Goal: Transaction & Acquisition: Purchase product/service

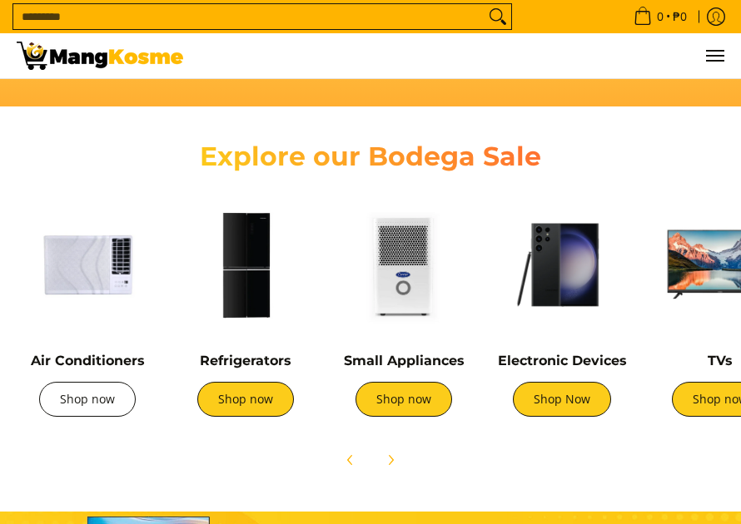
scroll to position [0, 467]
click at [85, 399] on link "Shop now" at bounding box center [87, 399] width 97 height 35
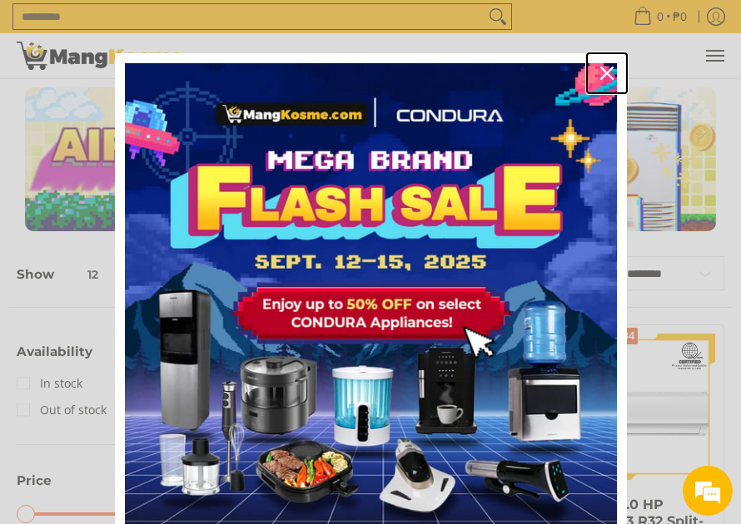
click at [600, 70] on icon "close icon" at bounding box center [606, 73] width 13 height 13
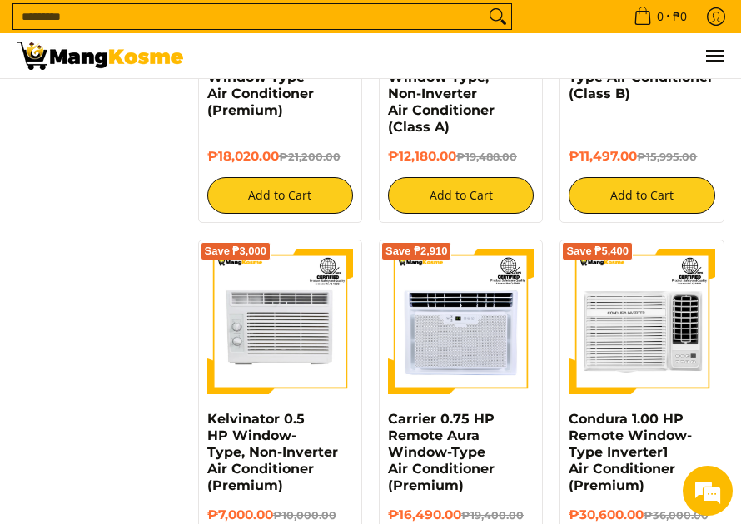
scroll to position [1997, 0]
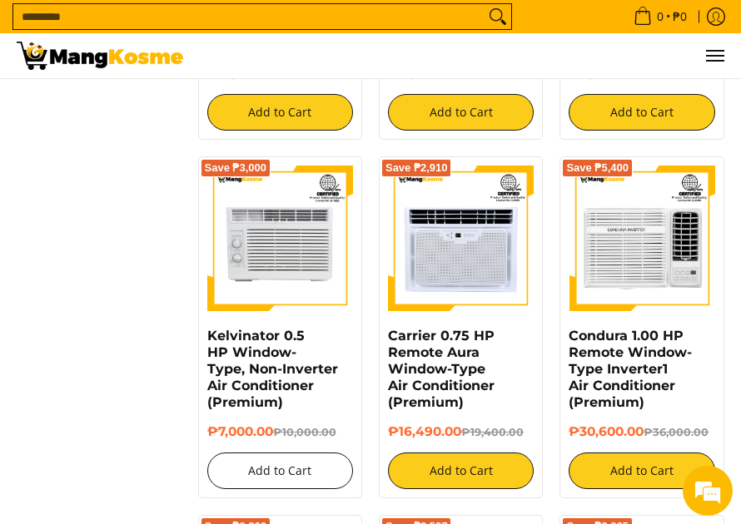
click at [287, 453] on button "Add to Cart" at bounding box center [280, 471] width 146 height 37
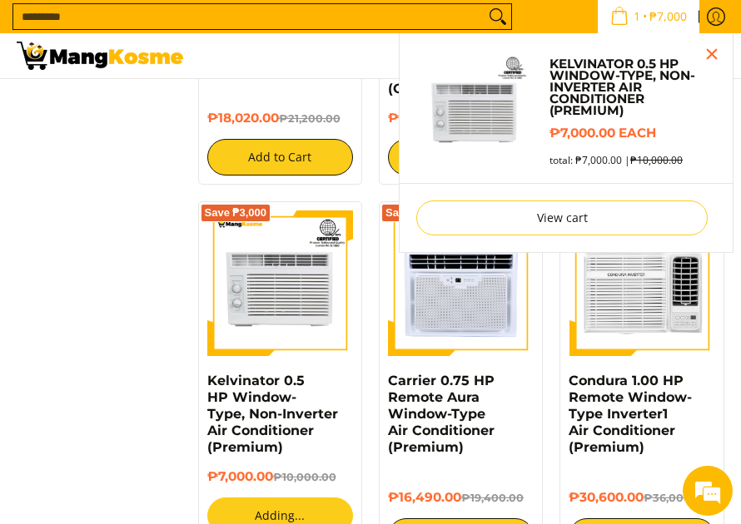
scroll to position [1952, 0]
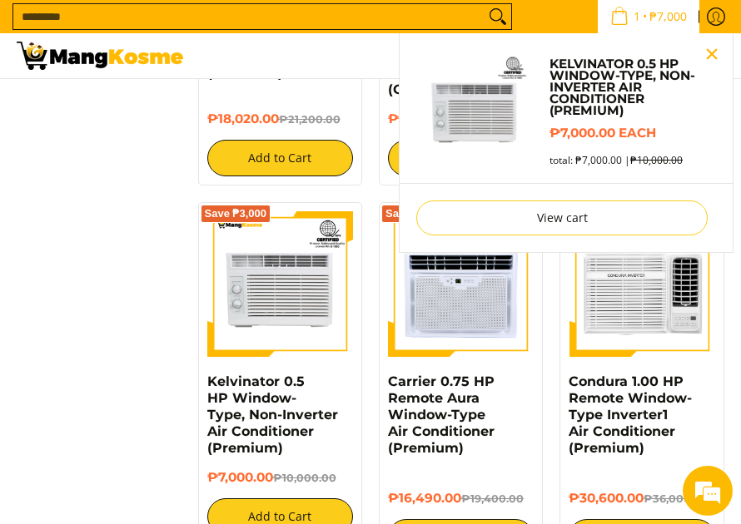
click at [714, 56] on button "Close pop up" at bounding box center [711, 54] width 25 height 25
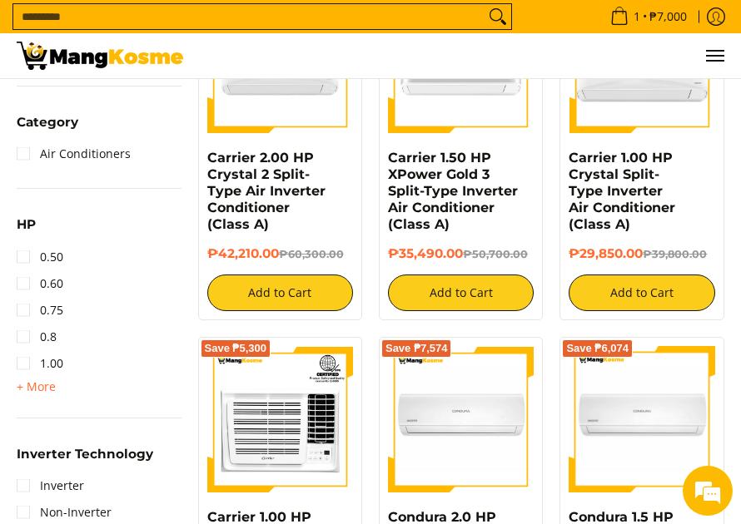
scroll to position [703, 0]
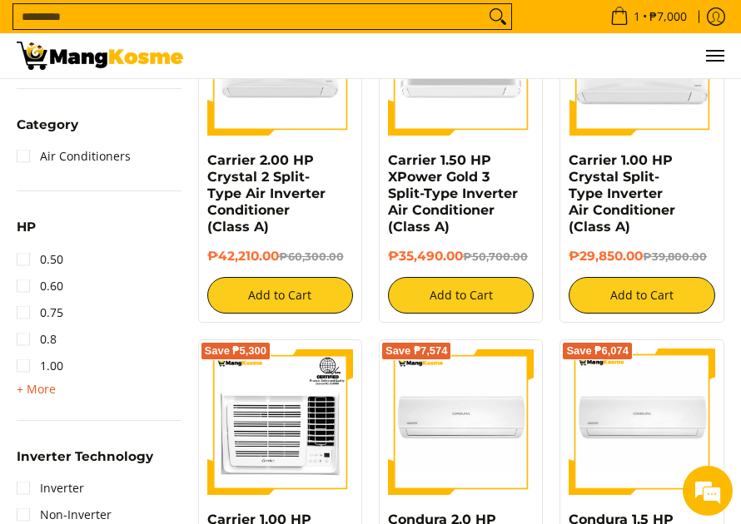
click at [25, 390] on span "+ More" at bounding box center [36, 389] width 39 height 13
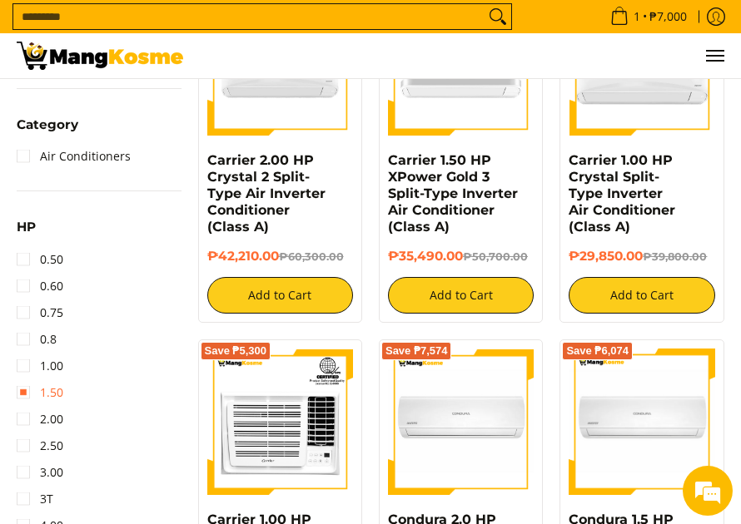
click at [23, 394] on link "1.50" at bounding box center [40, 392] width 47 height 27
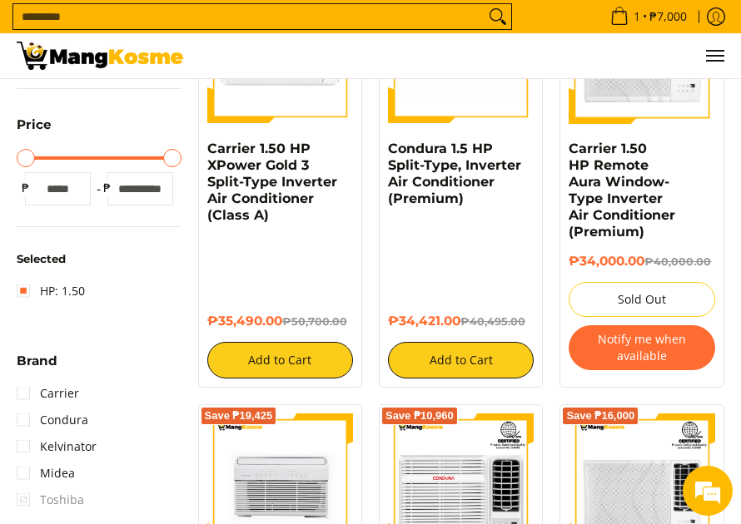
scroll to position [509, 0]
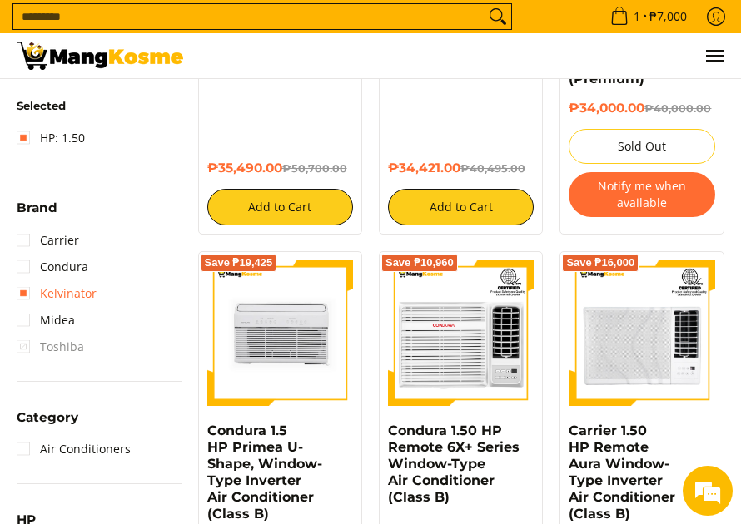
click at [27, 294] on link "Kelvinator" at bounding box center [57, 293] width 80 height 27
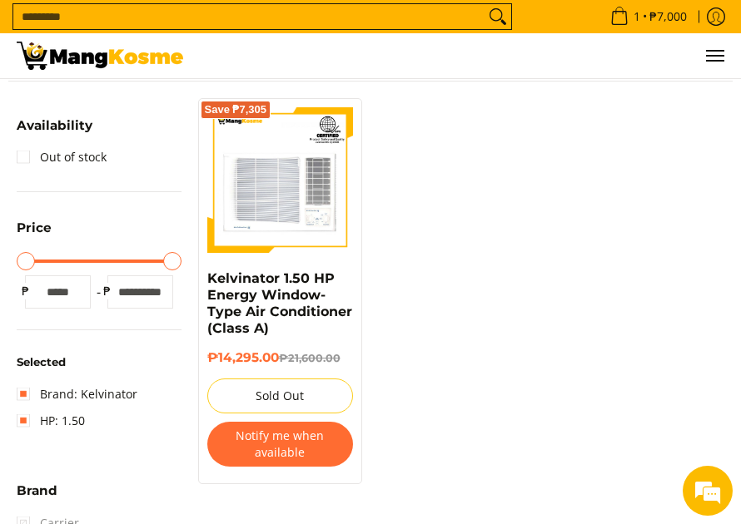
scroll to position [260, 0]
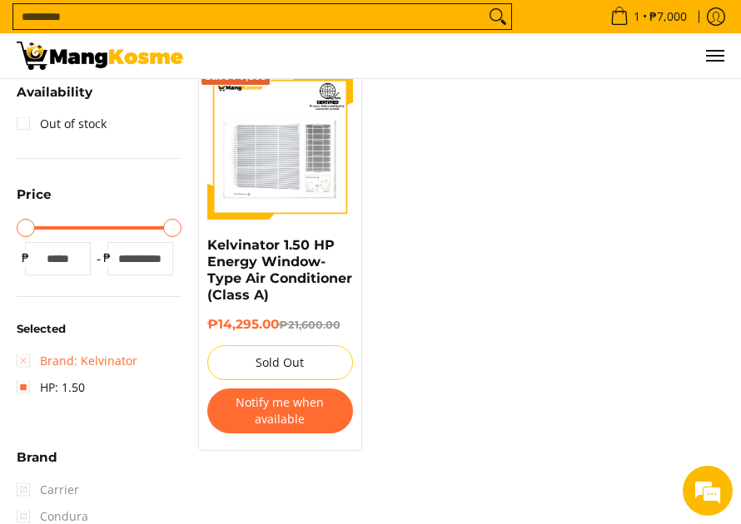
click at [22, 359] on link "Brand: Kelvinator" at bounding box center [77, 361] width 121 height 27
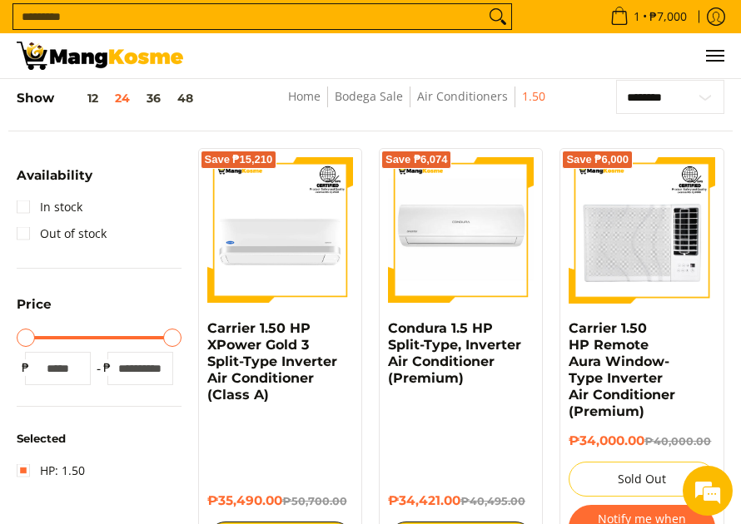
scroll to position [343, 0]
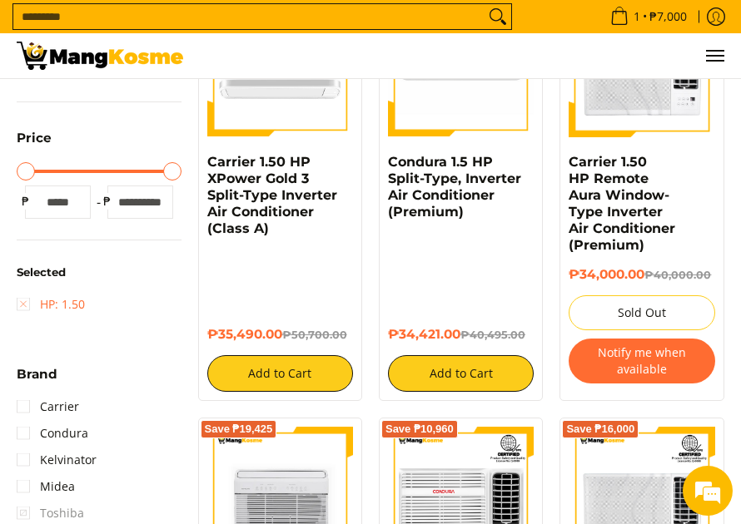
click at [25, 304] on link "HP: 1.50" at bounding box center [51, 304] width 68 height 27
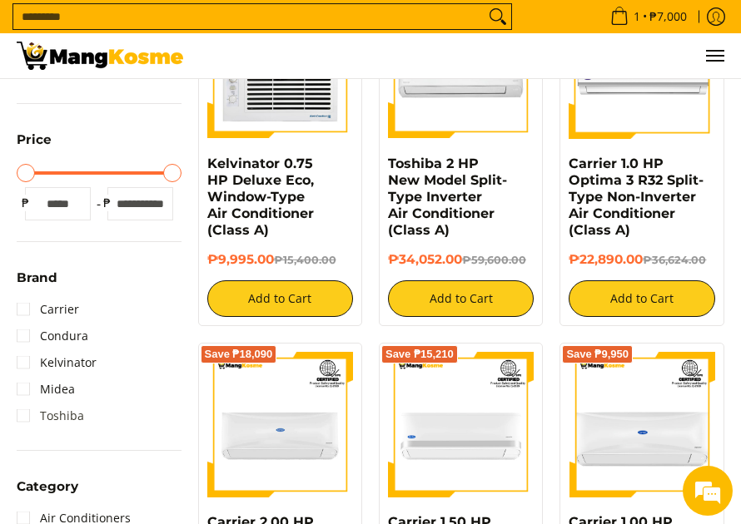
scroll to position [343, 0]
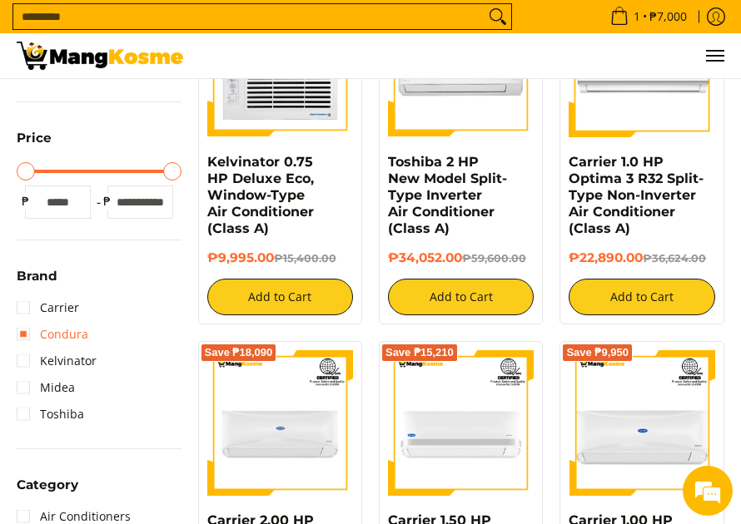
click at [29, 330] on link "Condura" at bounding box center [53, 334] width 72 height 27
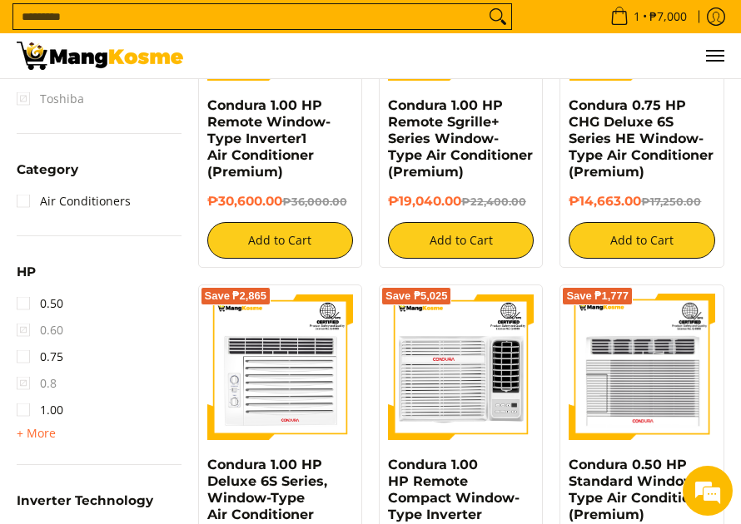
scroll to position [759, 0]
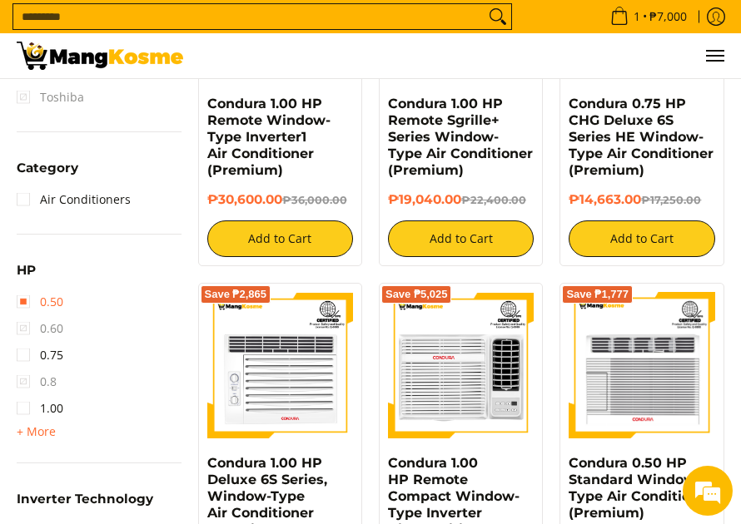
click at [24, 309] on link "0.50" at bounding box center [40, 302] width 47 height 27
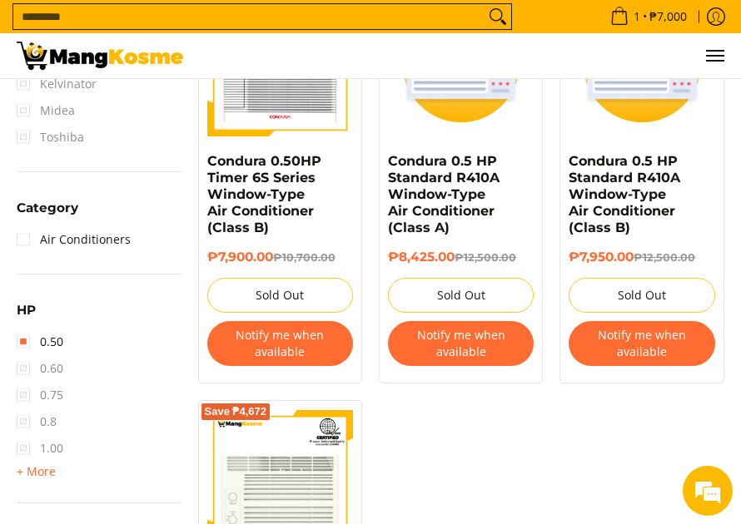
scroll to position [842, 0]
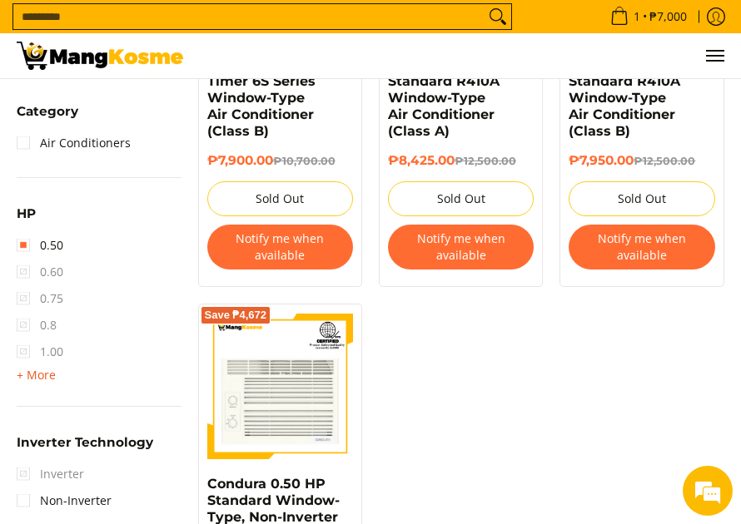
click at [37, 380] on span "+ More" at bounding box center [36, 375] width 39 height 13
click at [25, 384] on span "1.50" at bounding box center [40, 378] width 47 height 27
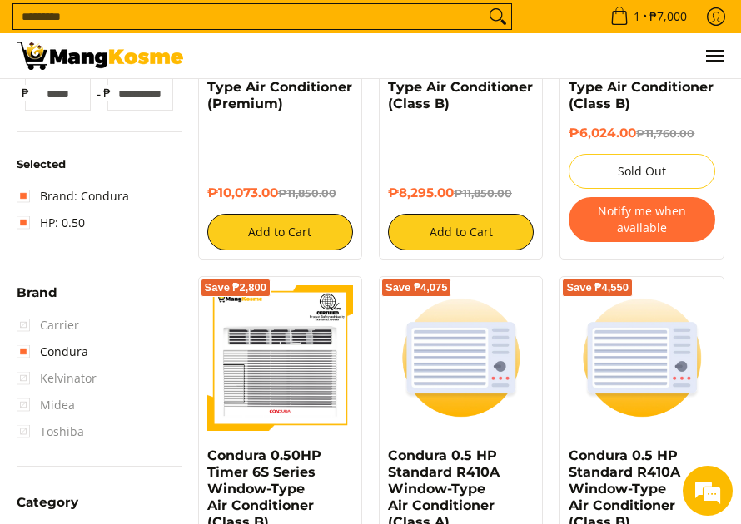
scroll to position [260, 0]
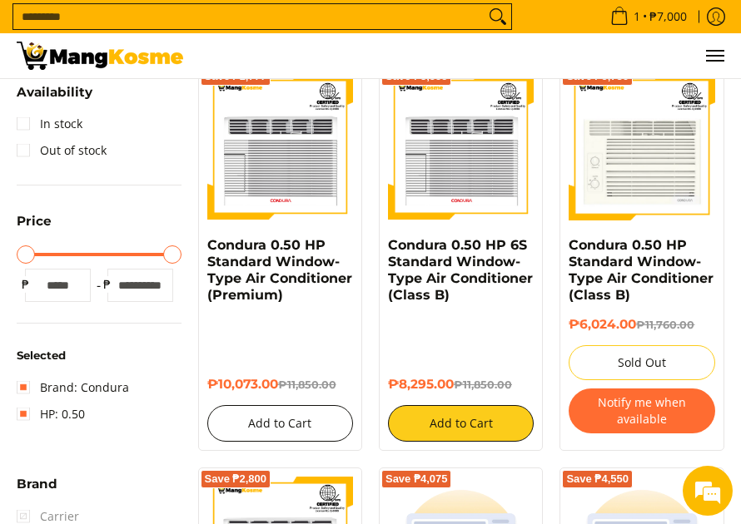
click at [304, 414] on button "Add to Cart" at bounding box center [280, 423] width 146 height 37
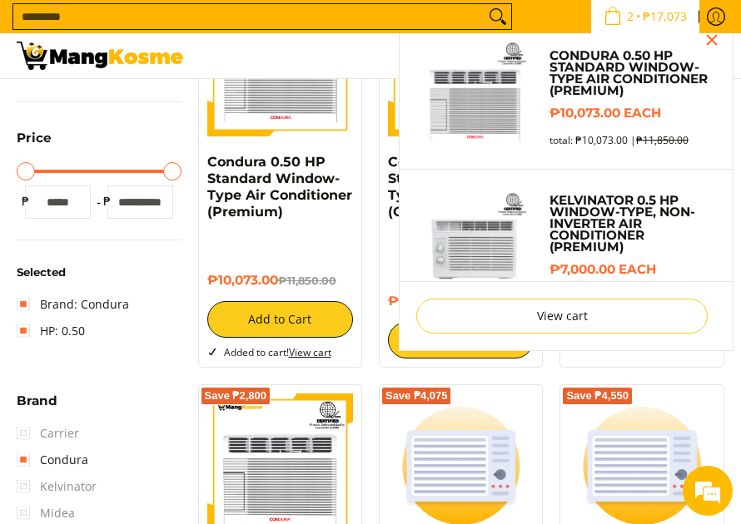
scroll to position [0, 0]
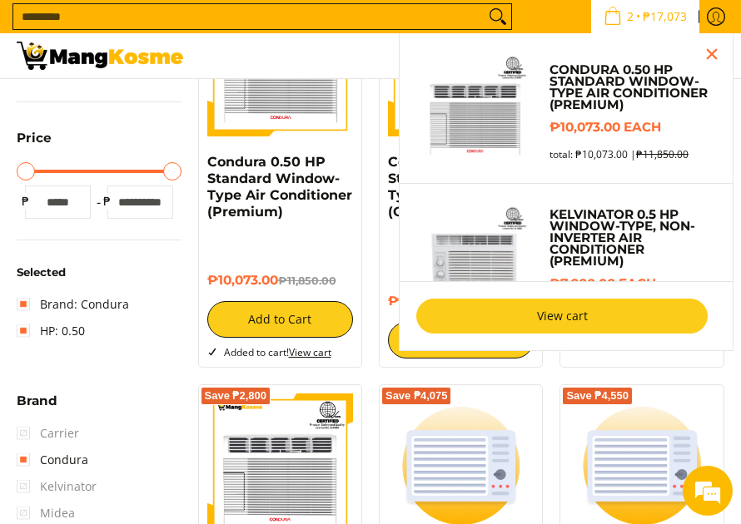
click at [558, 325] on link "View cart" at bounding box center [561, 316] width 291 height 35
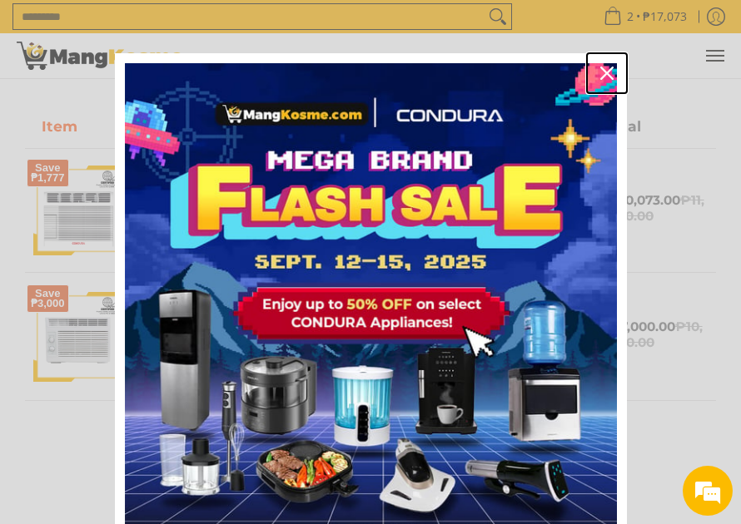
click at [601, 68] on icon "close icon" at bounding box center [606, 73] width 13 height 13
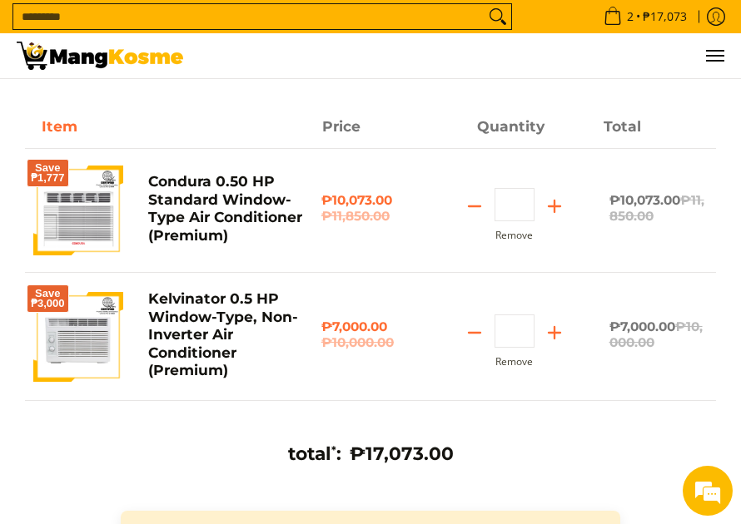
drag, startPoint x: 540, startPoint y: 513, endPoint x: 667, endPoint y: 510, distance: 126.5
drag, startPoint x: 603, startPoint y: 517, endPoint x: 664, endPoint y: 513, distance: 61.7
click at [508, 360] on button "Remove" at bounding box center [513, 362] width 37 height 12
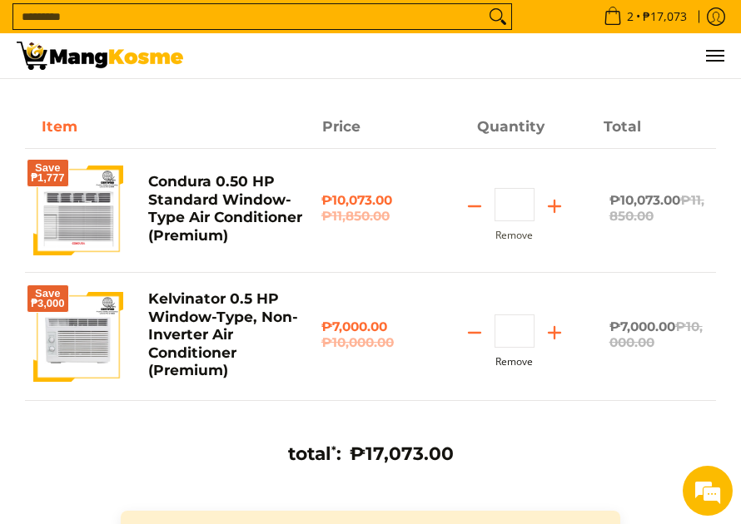
type input "*"
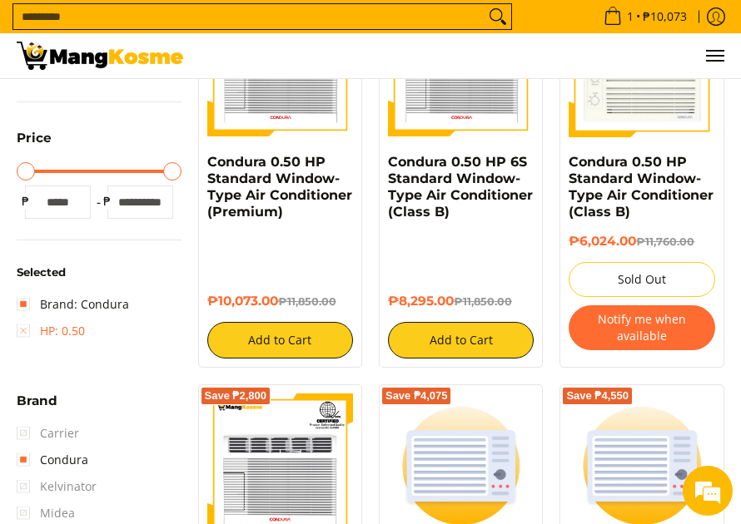
click at [22, 328] on link "HP: 0.50" at bounding box center [51, 331] width 68 height 27
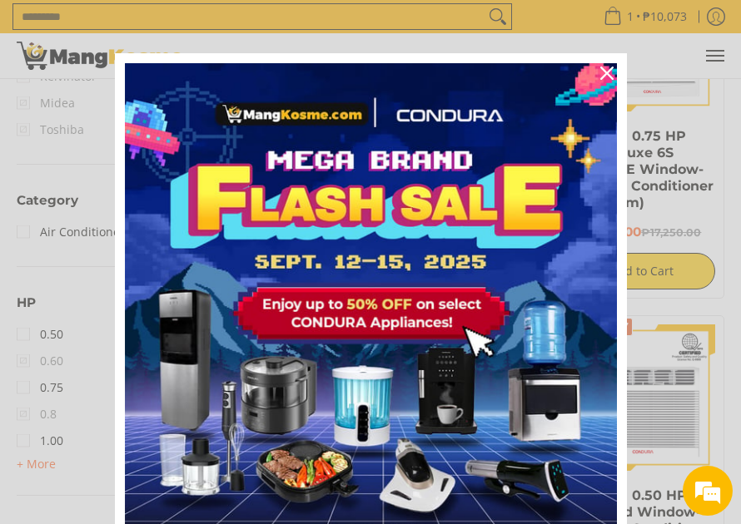
scroll to position [759, 0]
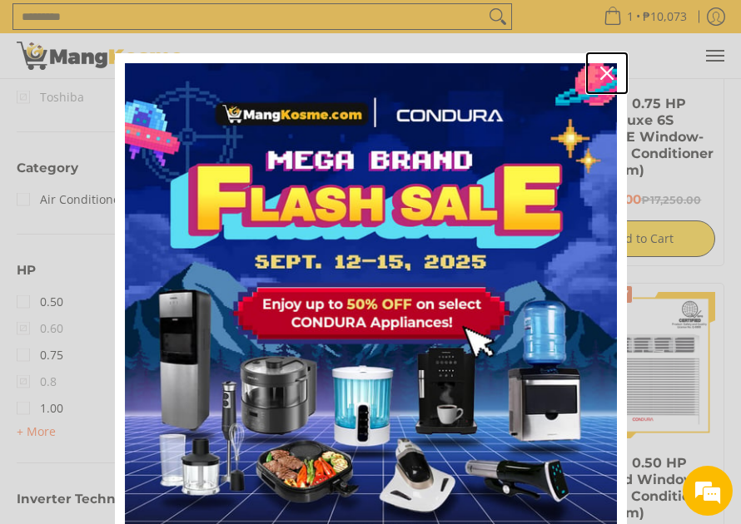
click at [601, 72] on icon "close icon" at bounding box center [606, 73] width 13 height 13
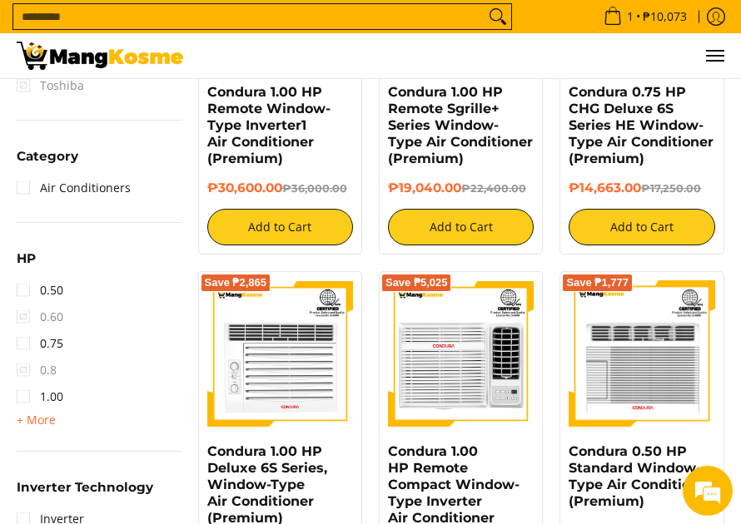
scroll to position [842, 0]
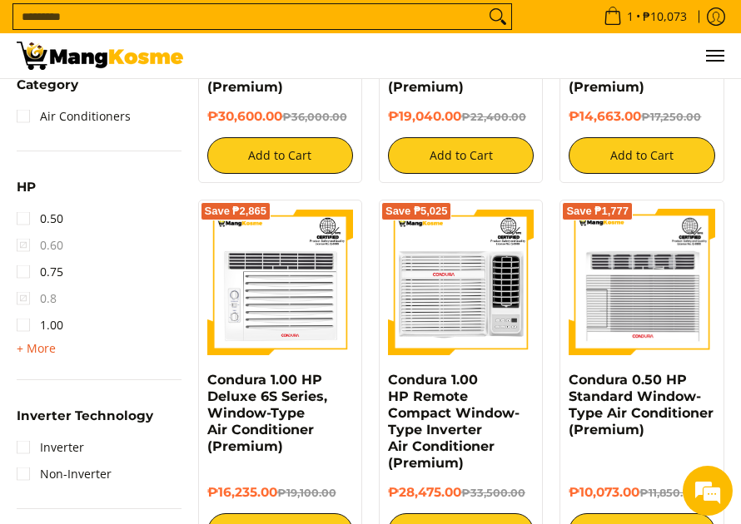
click at [28, 350] on span "+ More" at bounding box center [36, 348] width 39 height 13
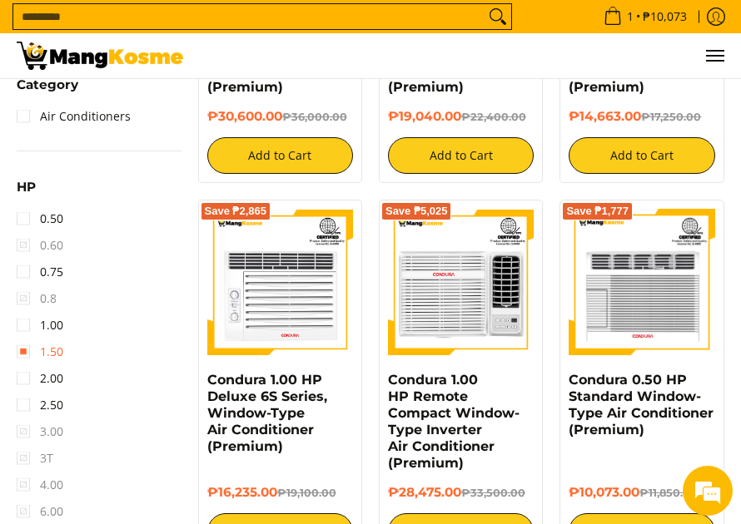
click at [28, 352] on link "1.50" at bounding box center [40, 352] width 47 height 27
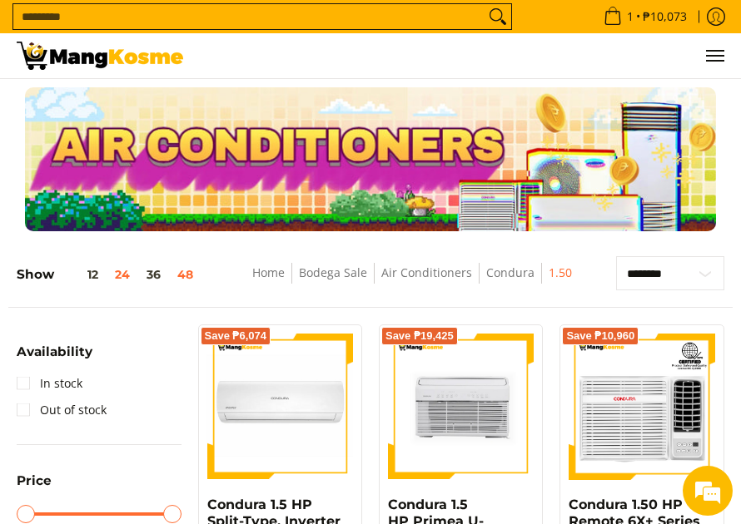
click at [184, 272] on button "48" at bounding box center [185, 274] width 32 height 13
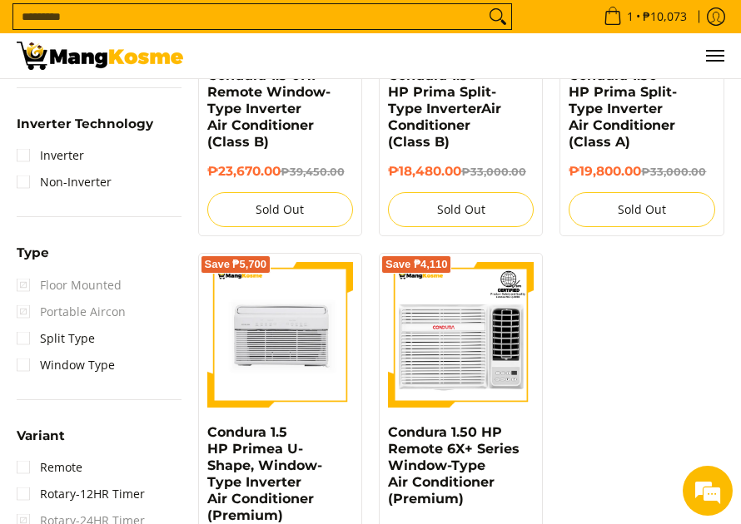
scroll to position [1092, 0]
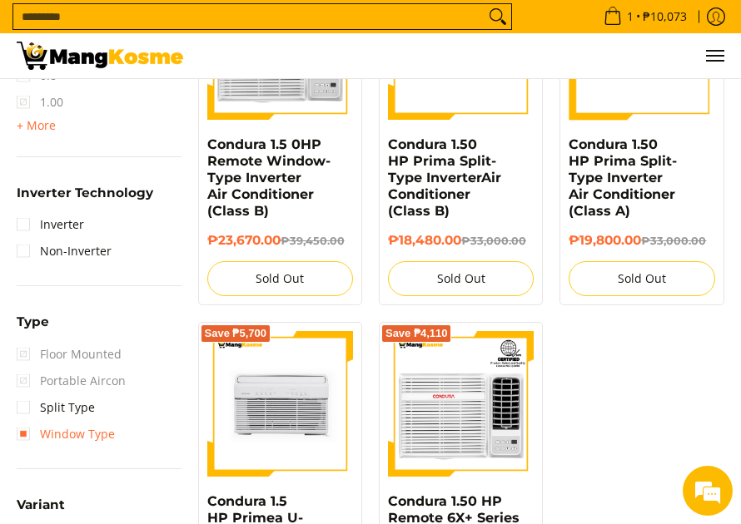
click at [30, 435] on link "Window Type" at bounding box center [66, 434] width 98 height 27
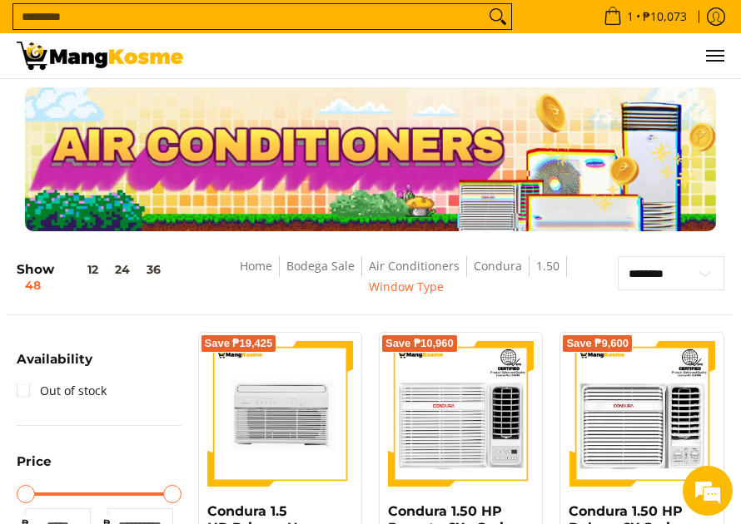
click at [97, 52] on img at bounding box center [100, 56] width 166 height 28
